Goal: Information Seeking & Learning: Find specific fact

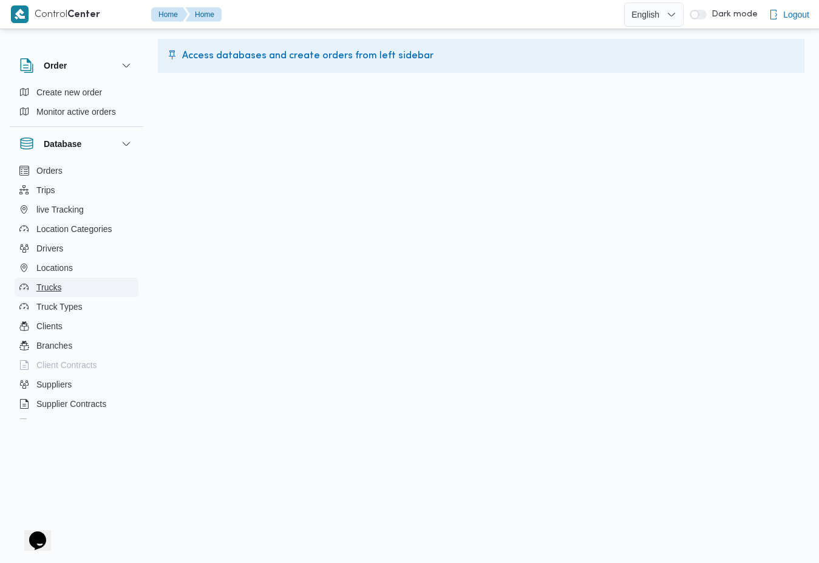
click at [54, 285] on span "Trucks" at bounding box center [48, 287] width 25 height 15
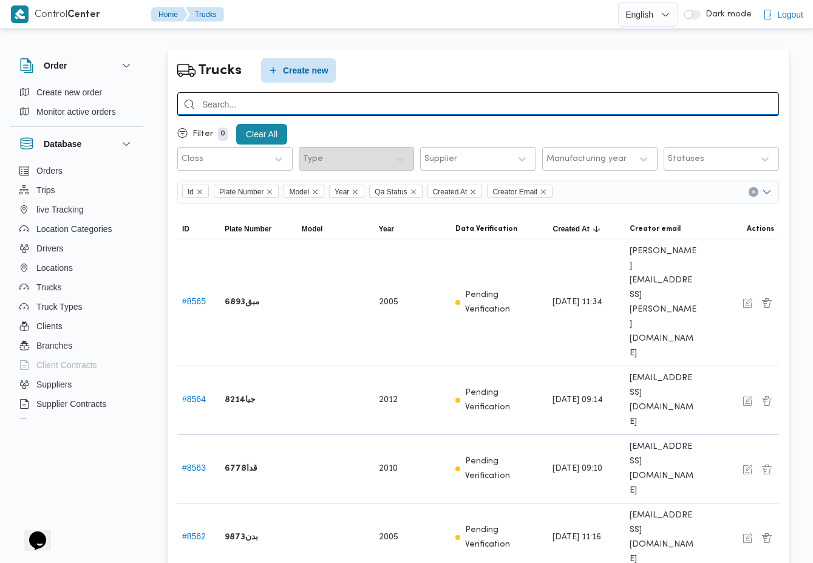
click at [583, 101] on input "search" at bounding box center [478, 104] width 602 height 24
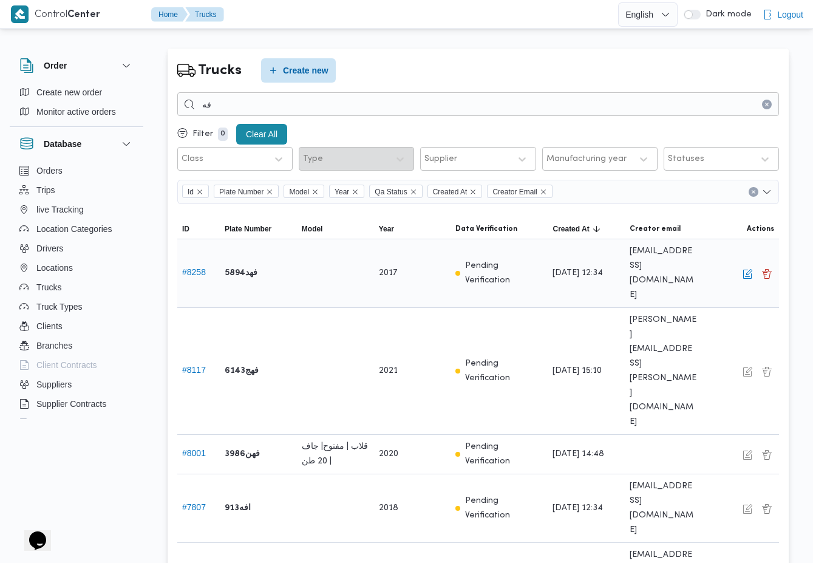
click at [242, 266] on b "فهد5894" at bounding box center [241, 273] width 33 height 15
click at [229, 266] on b "فهد5894" at bounding box center [241, 273] width 33 height 15
drag, startPoint x: 229, startPoint y: 260, endPoint x: 243, endPoint y: 259, distance: 14.0
click at [243, 266] on b "فهد5894" at bounding box center [241, 273] width 33 height 15
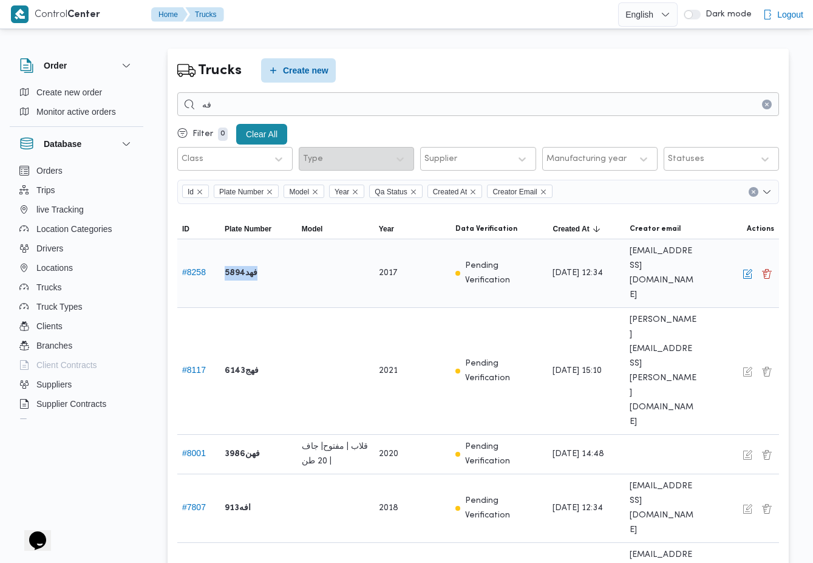
copy b "فهد5894"
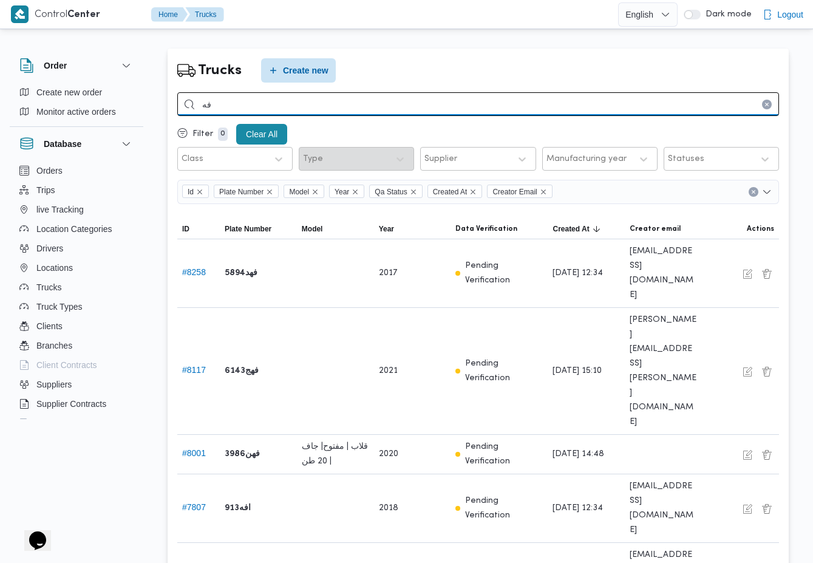
click at [350, 101] on input "فه" at bounding box center [478, 104] width 602 height 24
paste input "د5894"
click at [561, 114] on input "فهد5894" at bounding box center [478, 104] width 602 height 24
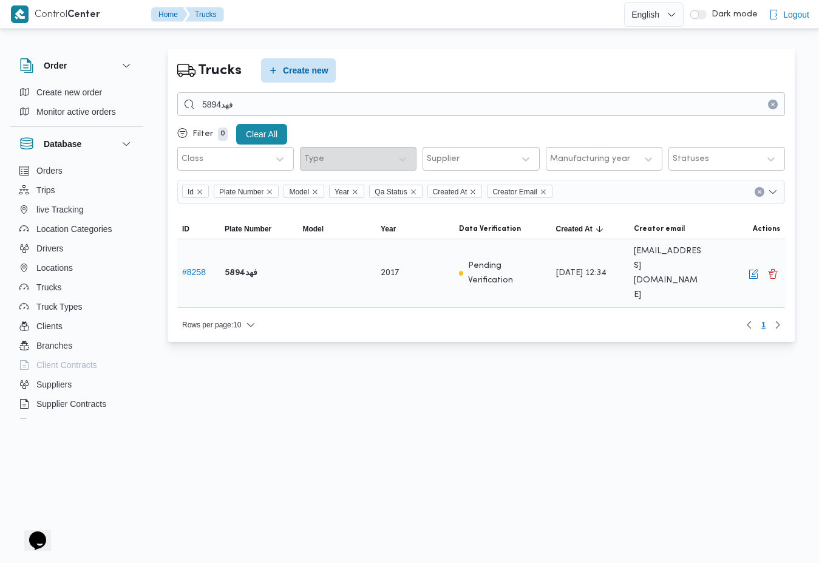
click at [246, 266] on b "فهد5894" at bounding box center [241, 273] width 33 height 15
click at [239, 266] on b "فهد5894" at bounding box center [241, 273] width 33 height 15
copy b "فهد5894"
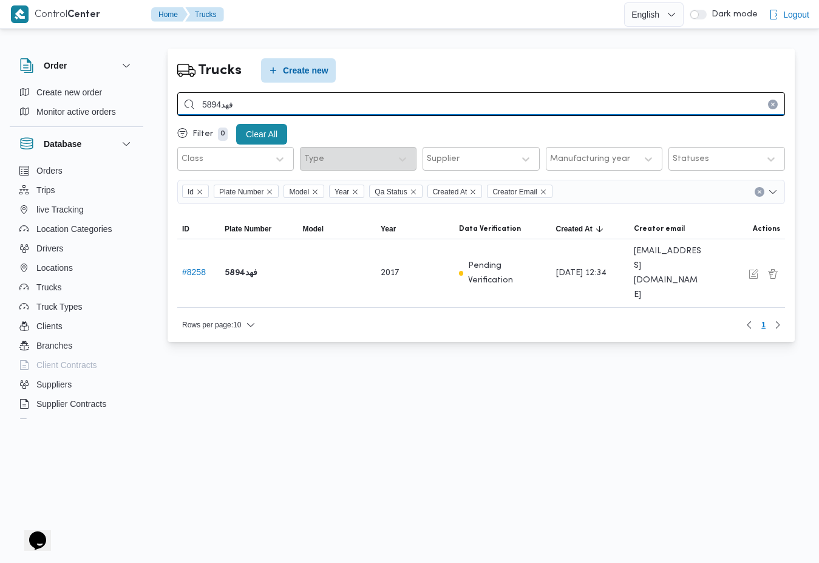
click at [387, 97] on input "فهد5894" at bounding box center [481, 104] width 608 height 24
click at [617, 112] on input "فهد5894" at bounding box center [481, 104] width 608 height 24
click at [409, 111] on input "فهد5894" at bounding box center [481, 104] width 608 height 24
type input "فهد589"
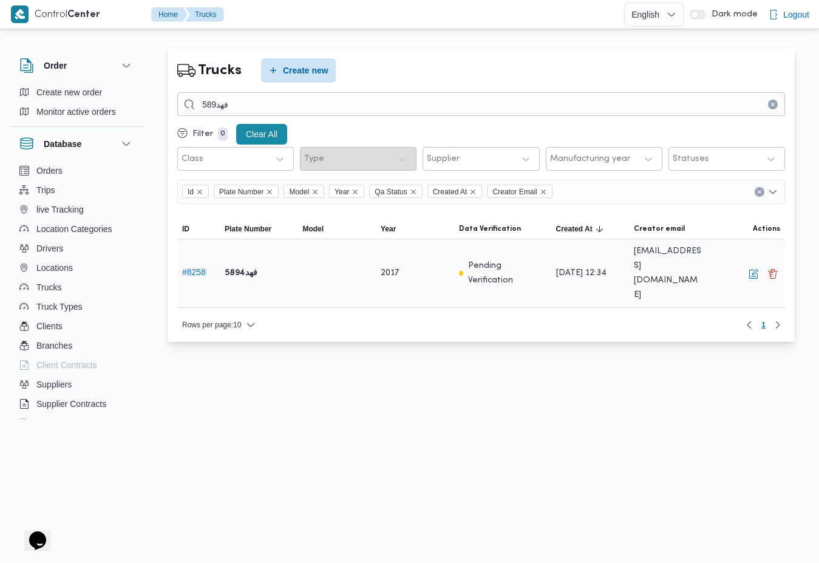
click at [239, 266] on b "فهد5894" at bounding box center [241, 273] width 33 height 15
copy b "فهد5894"
click at [191, 267] on button "# 8258" at bounding box center [194, 272] width 24 height 10
click at [200, 267] on button "# 8258" at bounding box center [194, 272] width 24 height 10
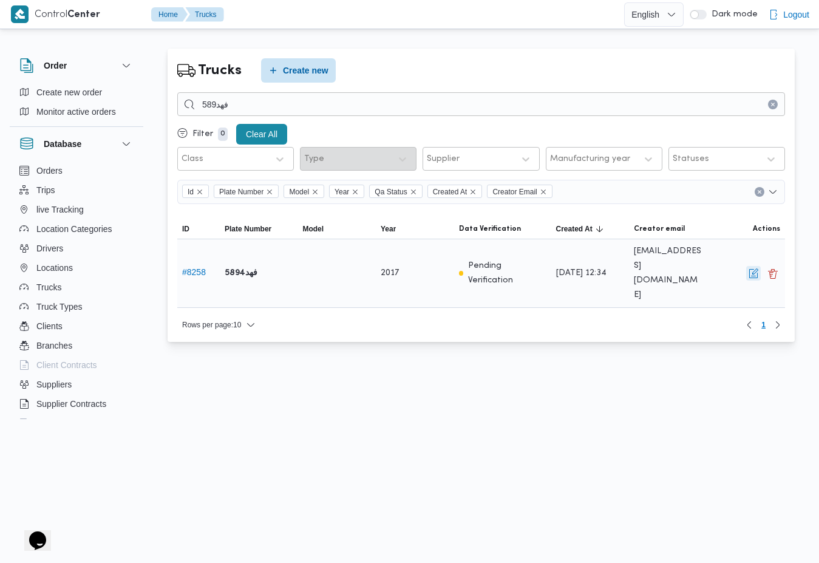
click at [751, 266] on button "button" at bounding box center [753, 273] width 15 height 15
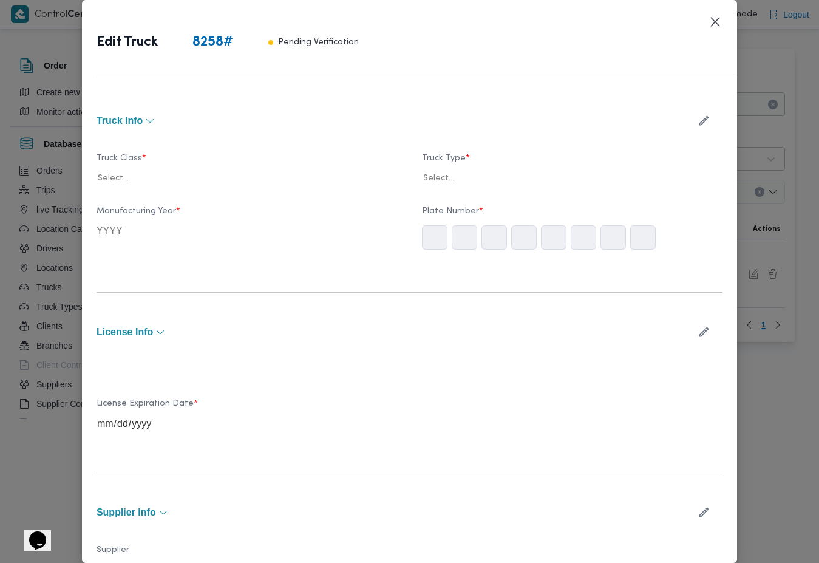
type input "2017"
type input "[DATE]"
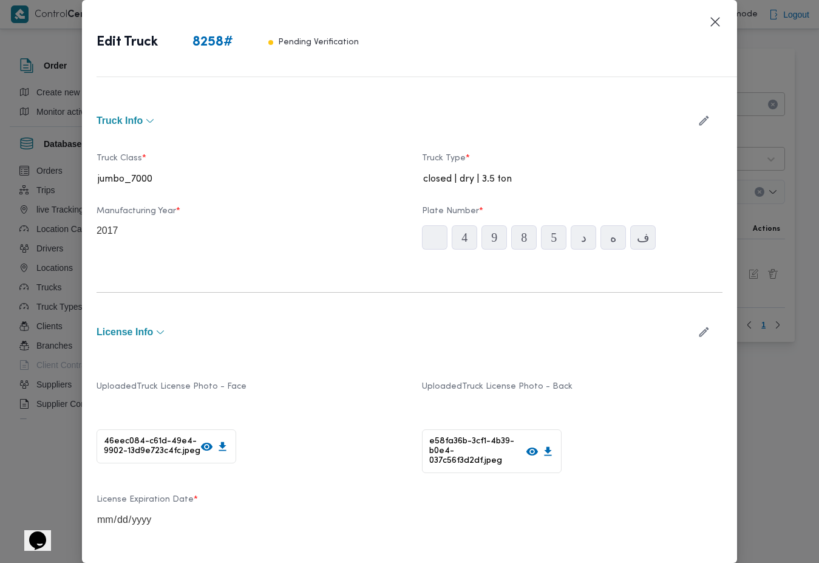
click at [768, 187] on div "Edit Truck 8258 # Pending Verification Truck Info Truck Class * jumbo_7000 Truc…" at bounding box center [409, 281] width 819 height 563
click at [717, 22] on button "Closes this modal window" at bounding box center [715, 21] width 15 height 15
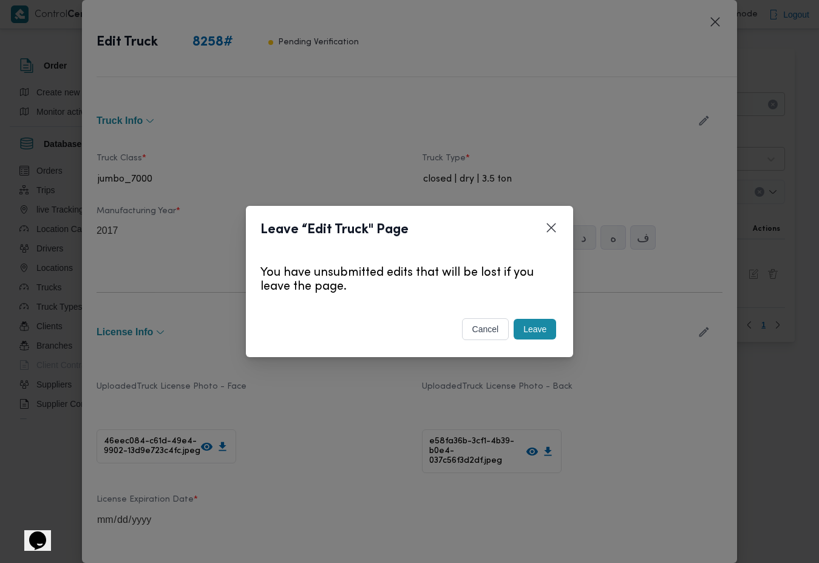
click at [532, 325] on button "Leave" at bounding box center [535, 329] width 42 height 21
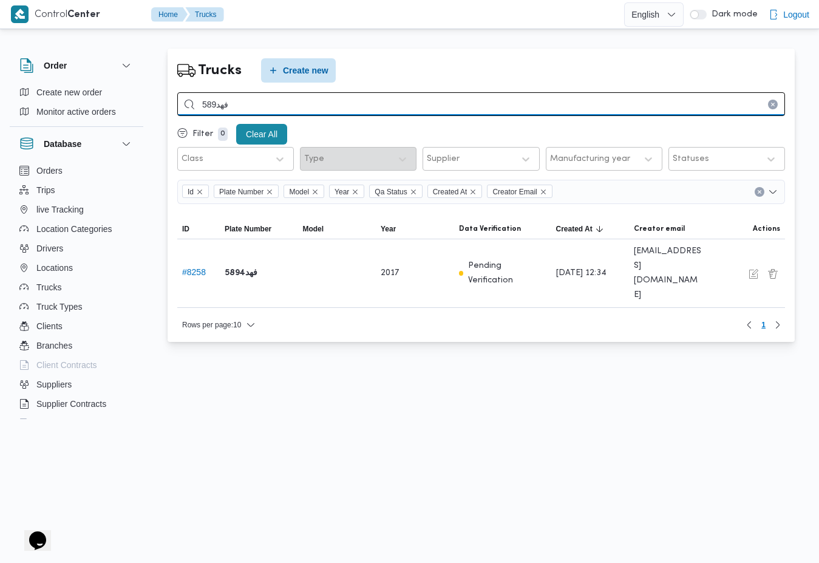
click at [675, 104] on input "فهد589" at bounding box center [481, 104] width 608 height 24
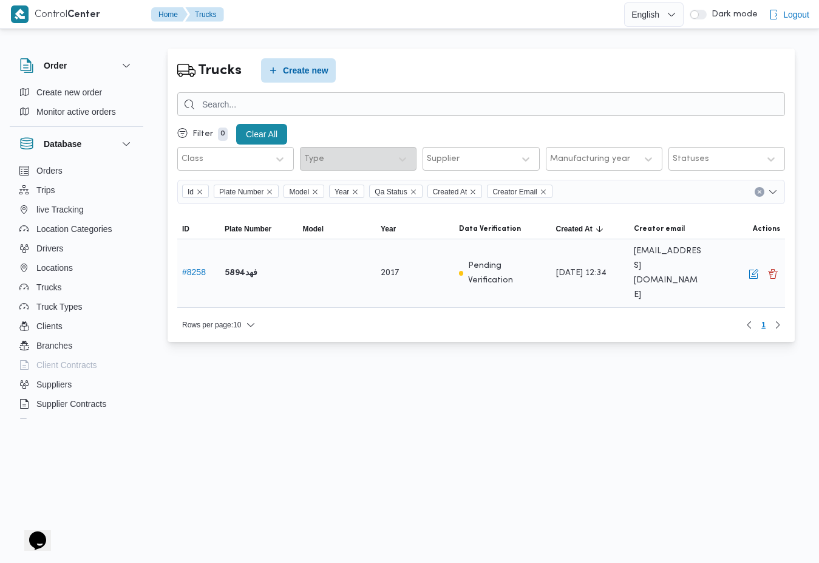
click at [247, 266] on b "فهد5894" at bounding box center [241, 273] width 33 height 15
copy b "فهد5894"
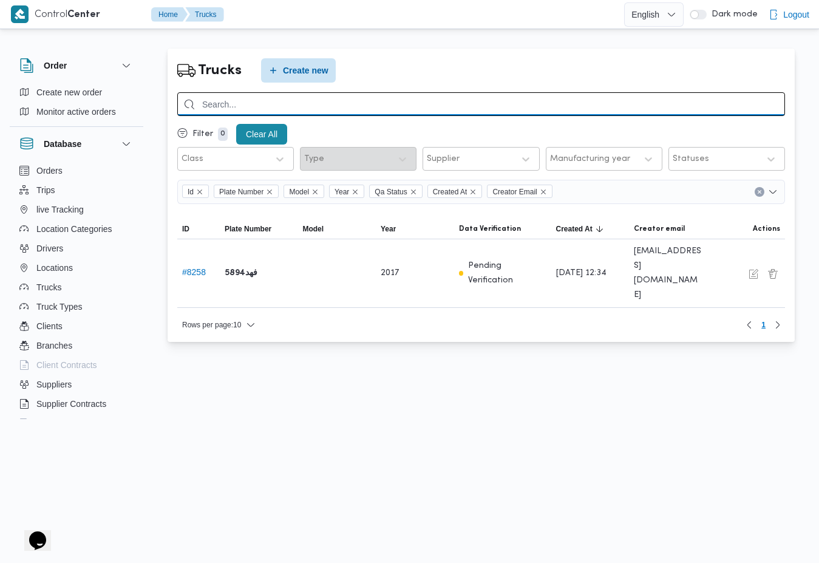
click at [353, 104] on input "search" at bounding box center [481, 104] width 608 height 24
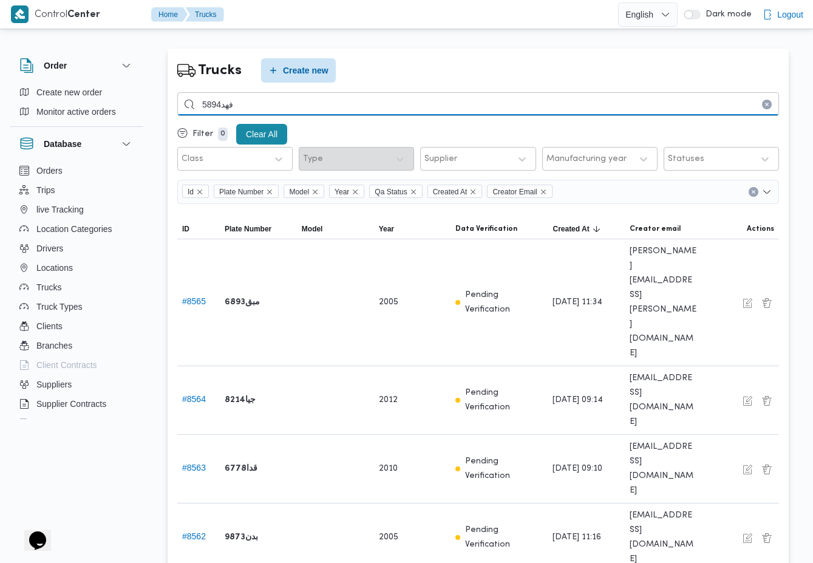
type input "فهد5894"
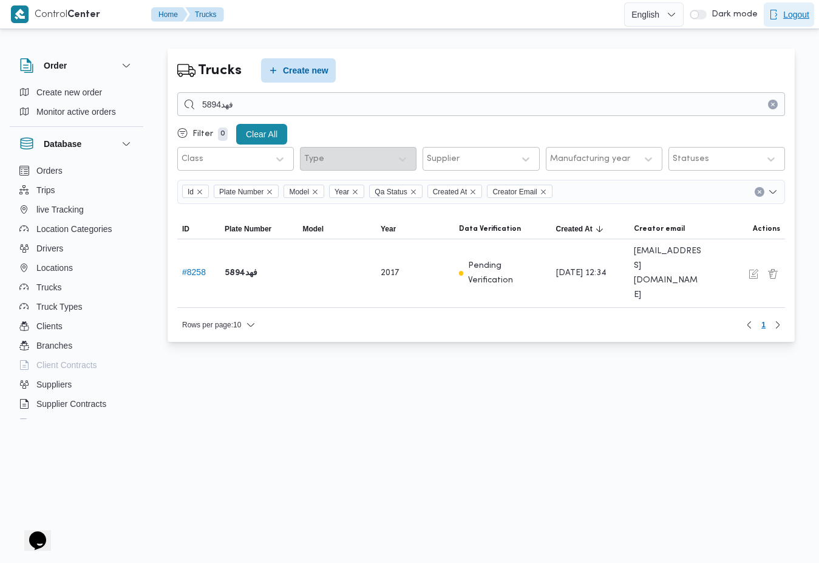
click at [795, 18] on span "Logout" at bounding box center [796, 14] width 26 height 15
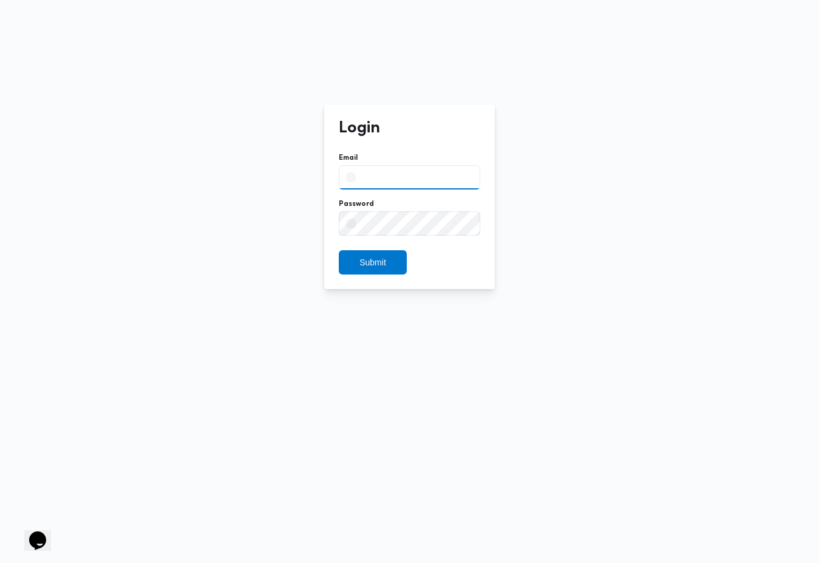
type input "[PERSON_NAME][EMAIL_ADDRESS][PERSON_NAME][DOMAIN_NAME]"
click at [379, 256] on span "Submit" at bounding box center [372, 261] width 27 height 15
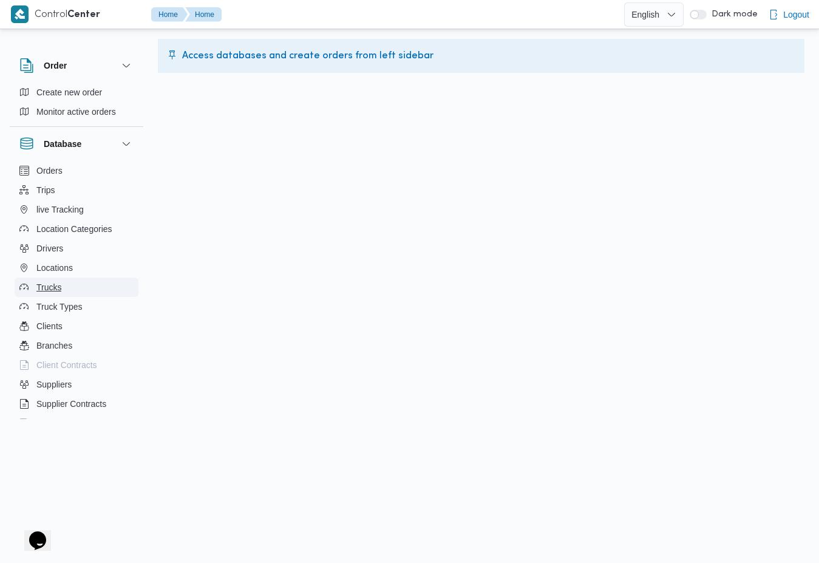
click at [42, 283] on span "Trucks" at bounding box center [48, 287] width 25 height 15
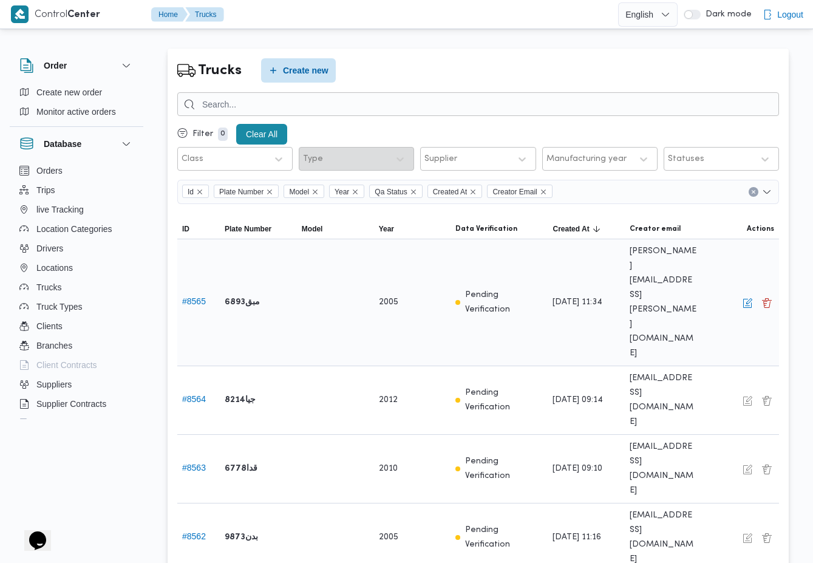
click at [245, 295] on b "مبق6893" at bounding box center [242, 302] width 35 height 15
drag, startPoint x: 245, startPoint y: 268, endPoint x: 257, endPoint y: 268, distance: 11.5
click at [257, 295] on b "مبق6893" at bounding box center [242, 302] width 35 height 15
click at [251, 295] on b "مبق6893" at bounding box center [242, 302] width 35 height 15
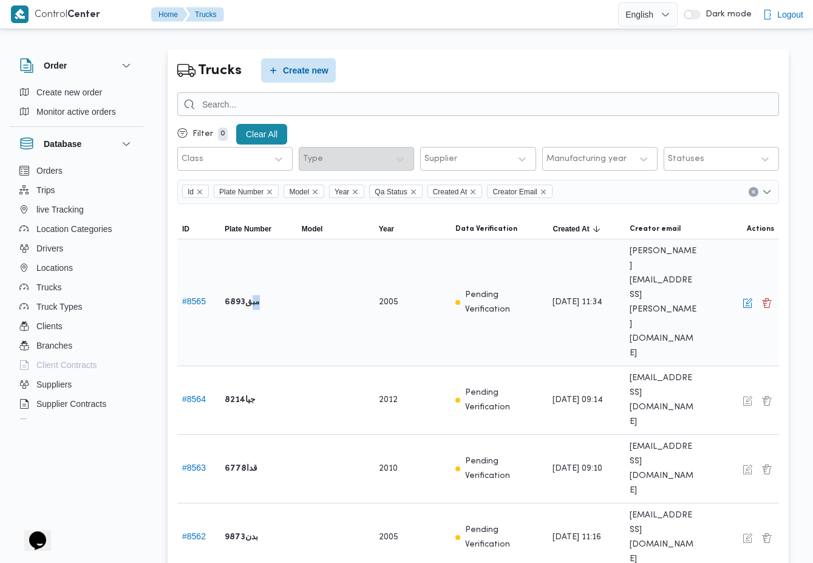
click at [251, 295] on b "مبق6893" at bounding box center [242, 302] width 35 height 15
copy tr "مبق6893 Model"
click at [250, 393] on b "جيا8214" at bounding box center [240, 400] width 31 height 15
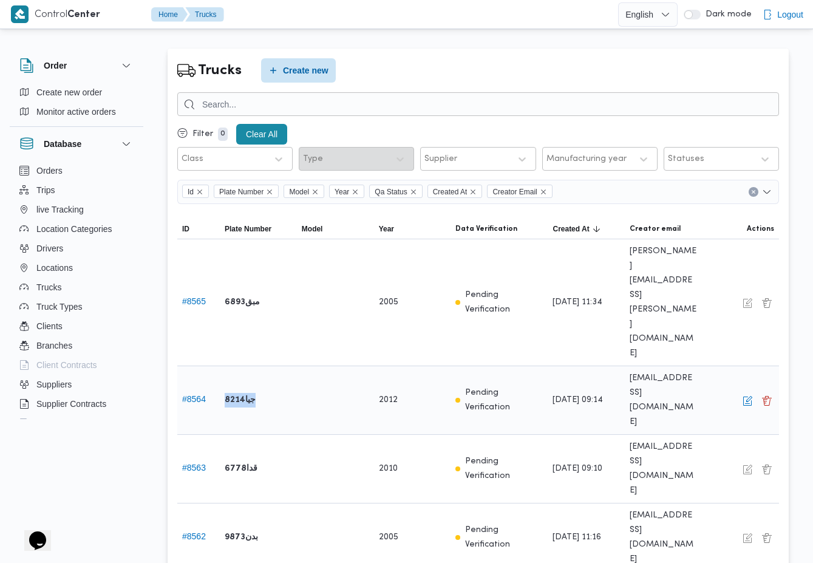
click at [250, 393] on b "جيا8214" at bounding box center [240, 400] width 31 height 15
copy b "جيا8214"
